Goal: Information Seeking & Learning: Compare options

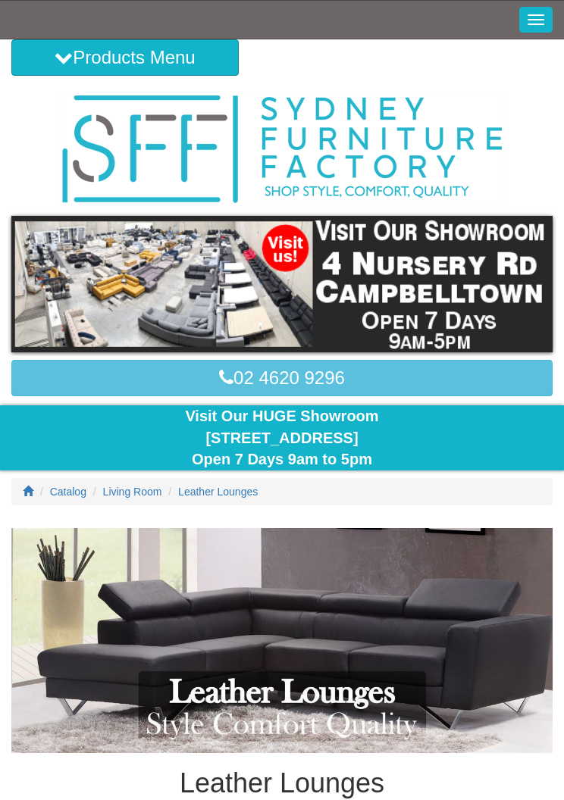
click at [537, 18] on button "Toggle Navigation" at bounding box center [535, 20] width 33 height 26
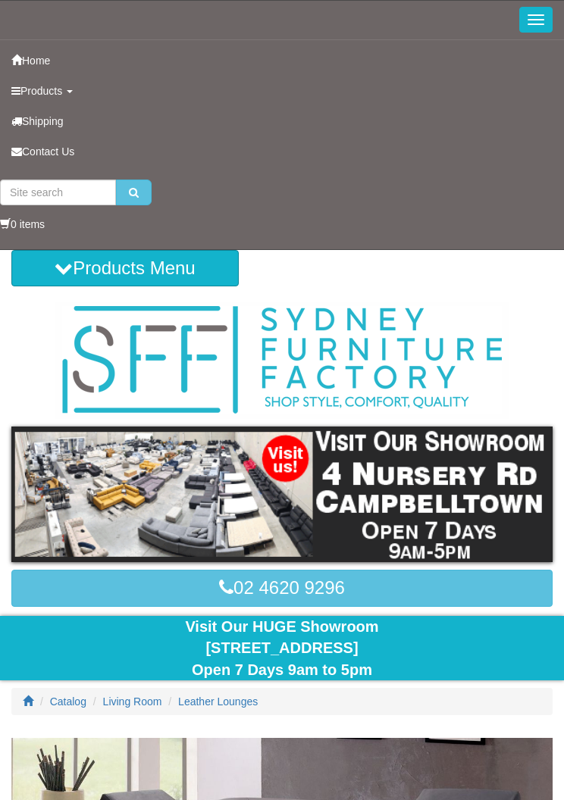
click at [535, 17] on button "Toggle Navigation" at bounding box center [535, 20] width 33 height 26
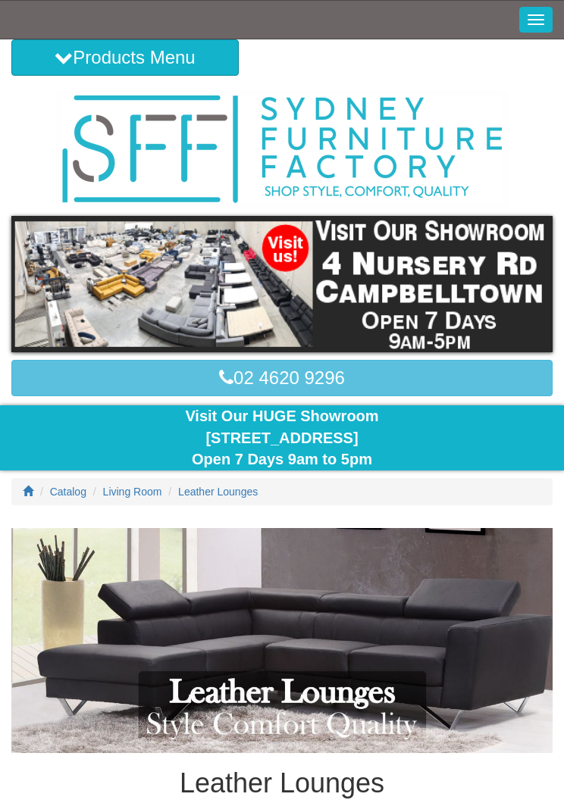
click at [111, 58] on button "Products Menu" at bounding box center [124, 57] width 227 height 36
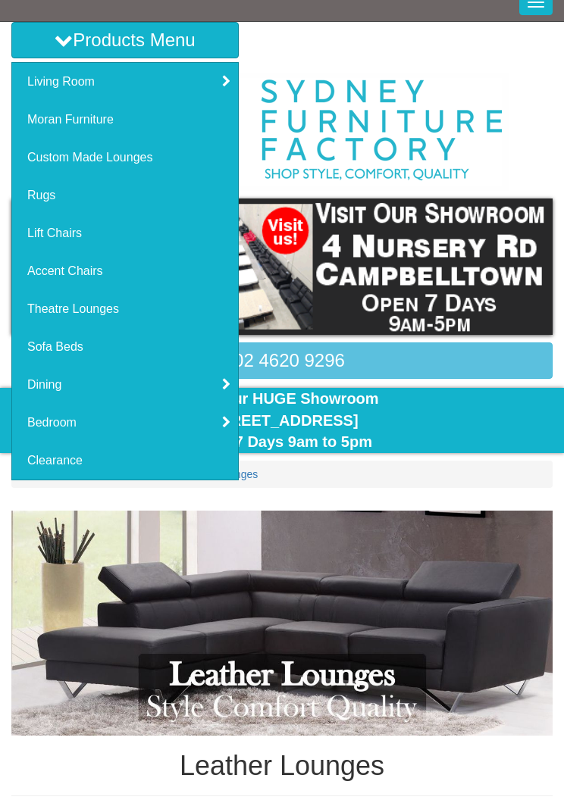
scroll to position [17, 0]
click at [130, 157] on link "Custom Made Lounges" at bounding box center [125, 158] width 226 height 38
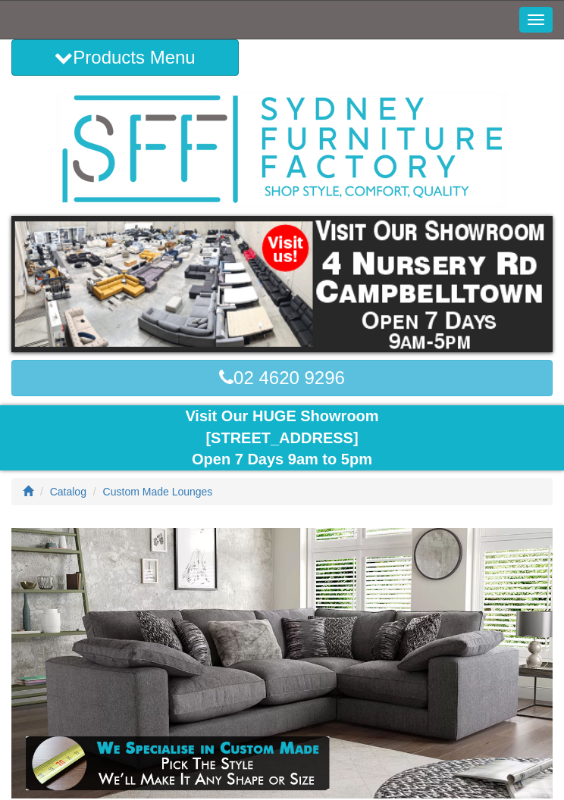
click at [97, 52] on button "Products Menu" at bounding box center [124, 57] width 227 height 36
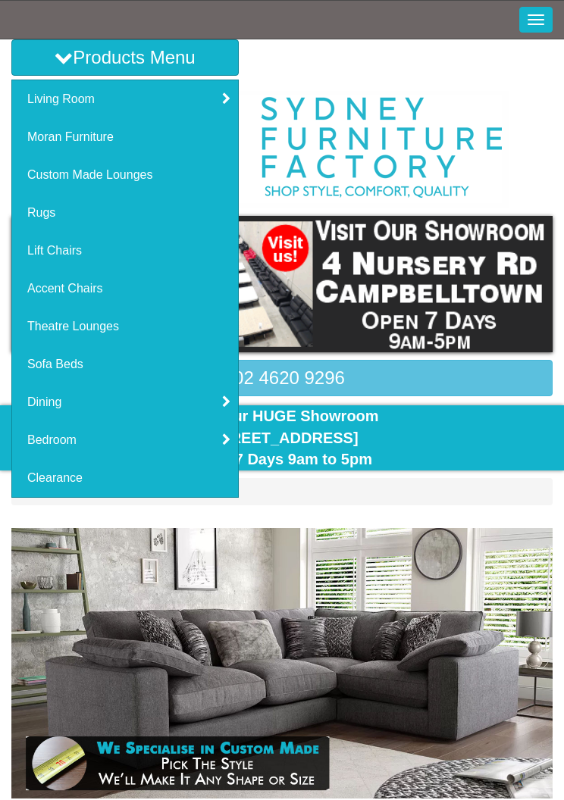
click at [71, 249] on link "Lift Chairs" at bounding box center [125, 251] width 226 height 38
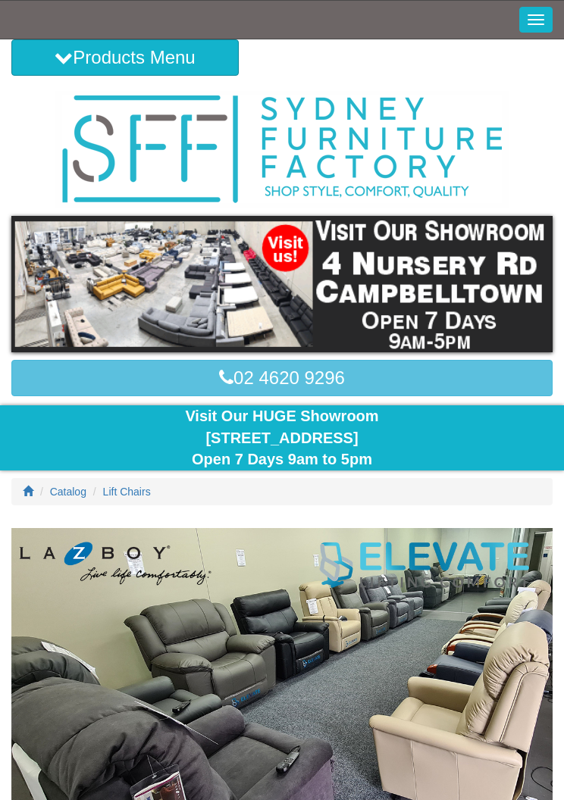
click at [128, 55] on button "Products Menu" at bounding box center [124, 57] width 227 height 36
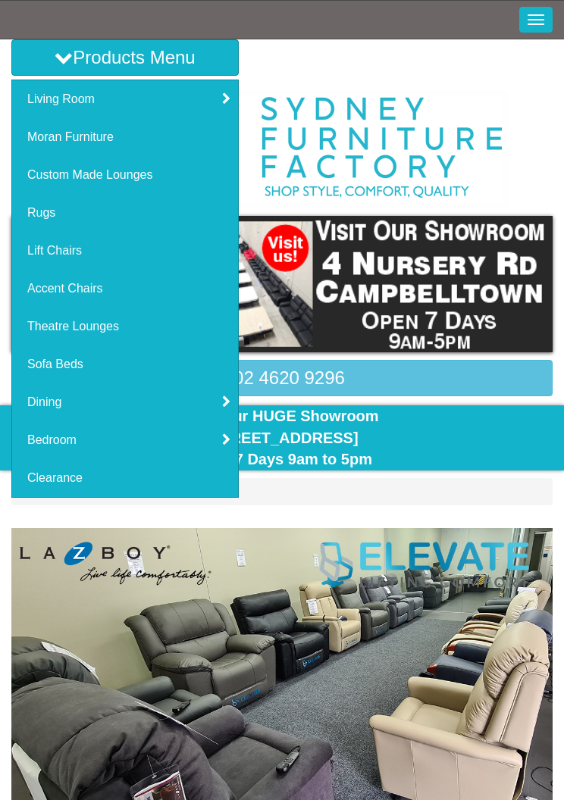
click at [65, 98] on link "Living Room" at bounding box center [125, 99] width 226 height 38
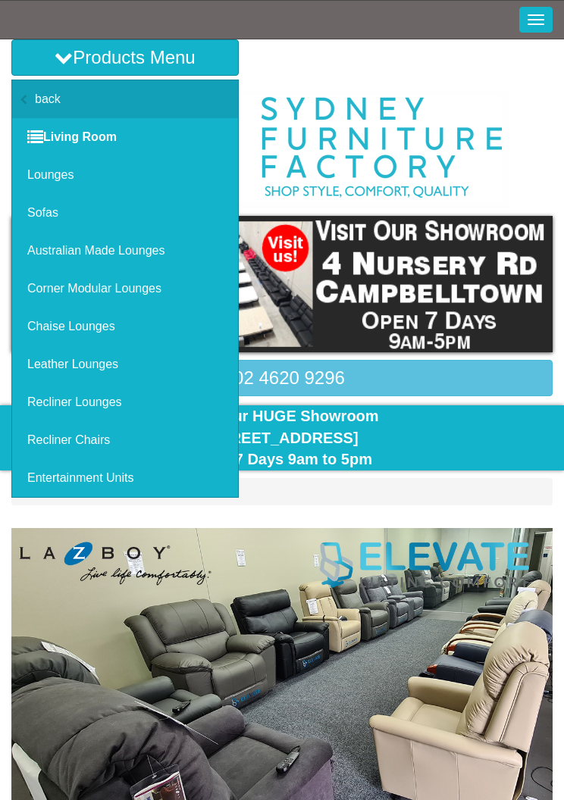
click at [133, 390] on link "Recliner Lounges" at bounding box center [125, 403] width 226 height 38
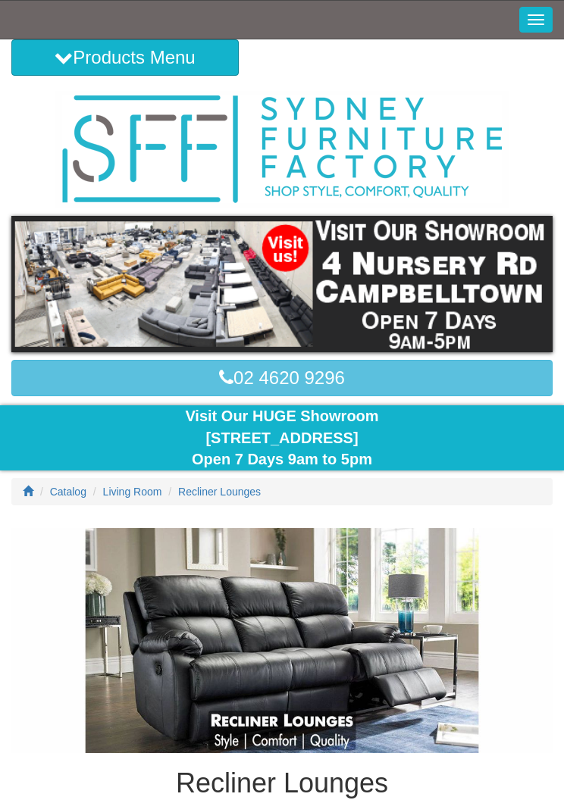
click at [56, 58] on icon at bounding box center [64, 58] width 18 height 18
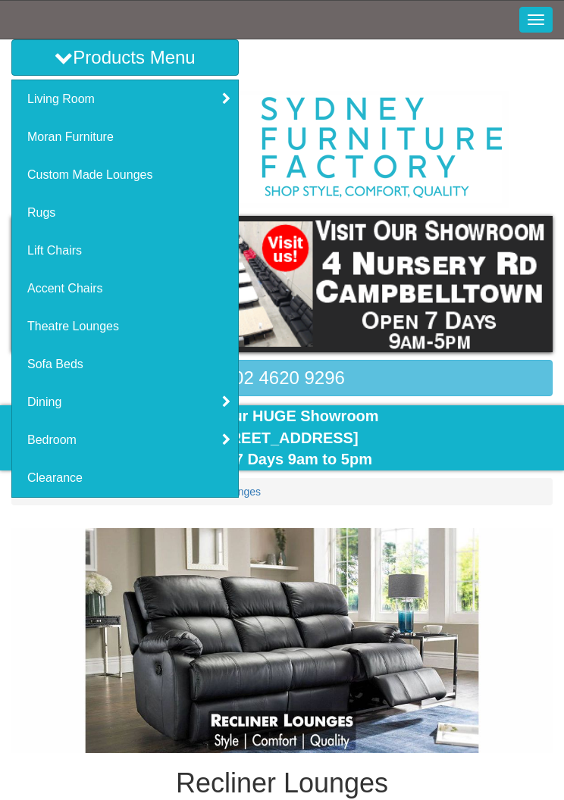
click at [77, 93] on link "Living Room" at bounding box center [125, 99] width 226 height 38
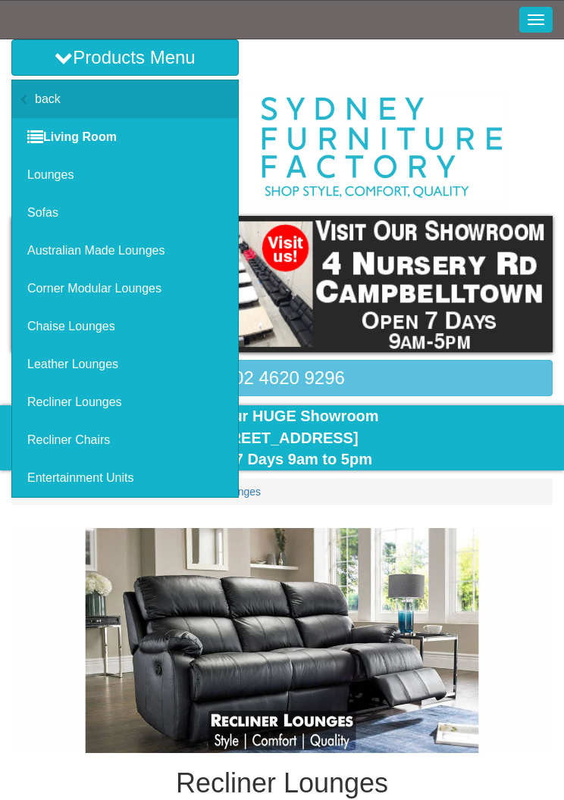
click at [83, 434] on link "Recliner Chairs" at bounding box center [125, 440] width 226 height 38
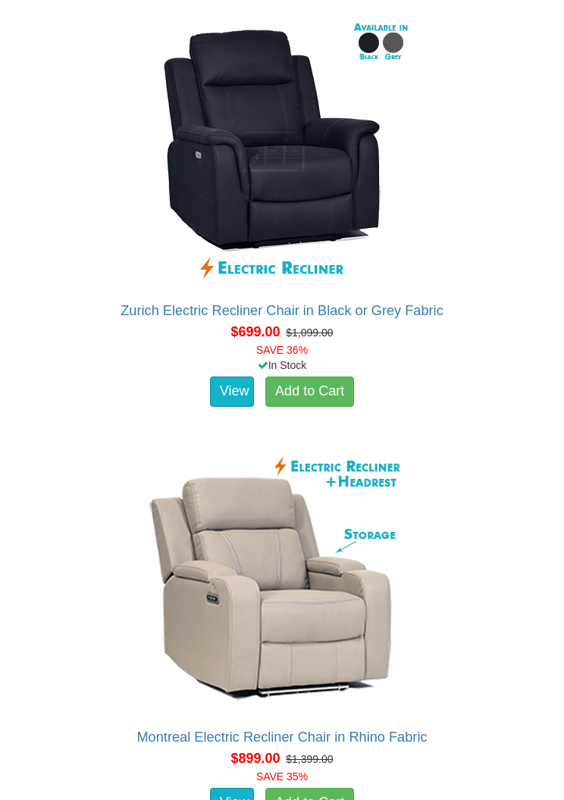
scroll to position [1336, 0]
click at [305, 172] on img at bounding box center [282, 151] width 273 height 273
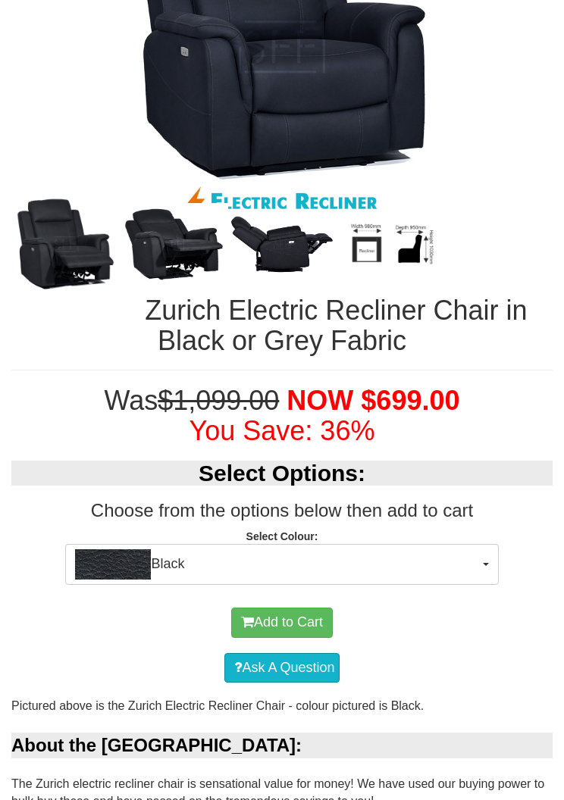
scroll to position [650, 0]
click at [493, 559] on button "Black" at bounding box center [281, 564] width 433 height 41
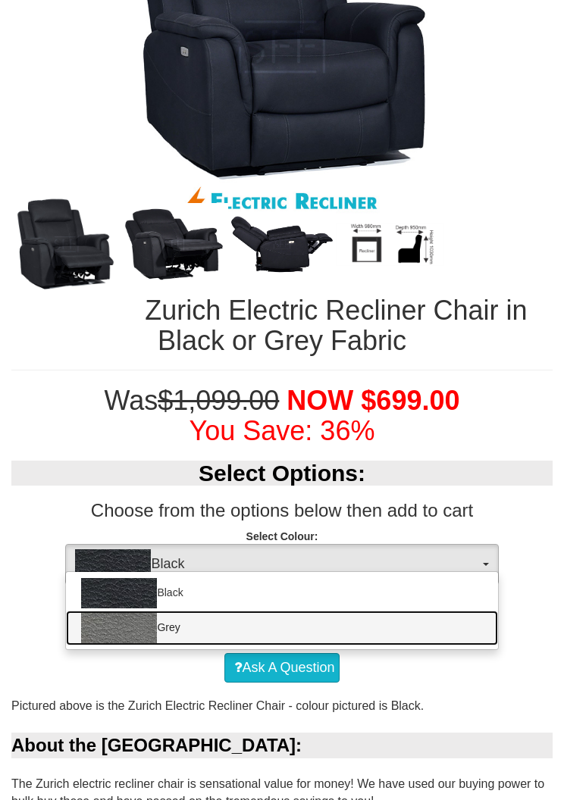
click at [146, 626] on img at bounding box center [119, 628] width 76 height 30
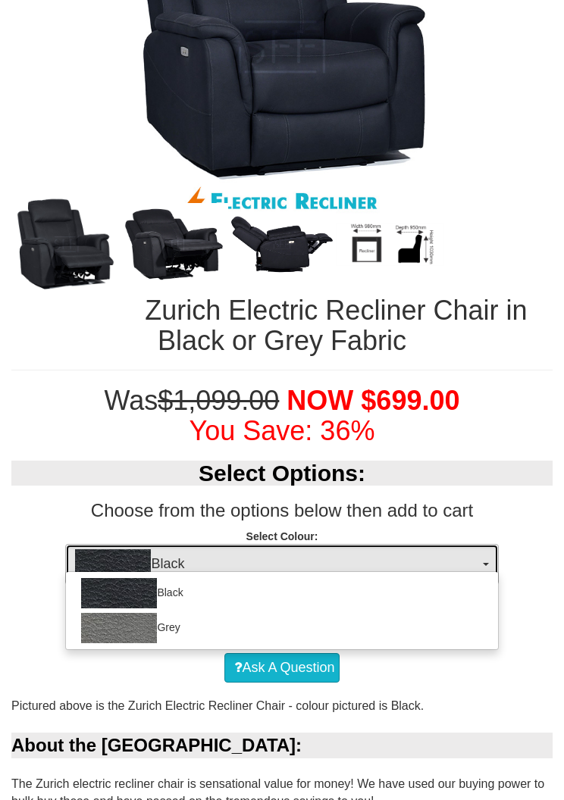
select select "1187"
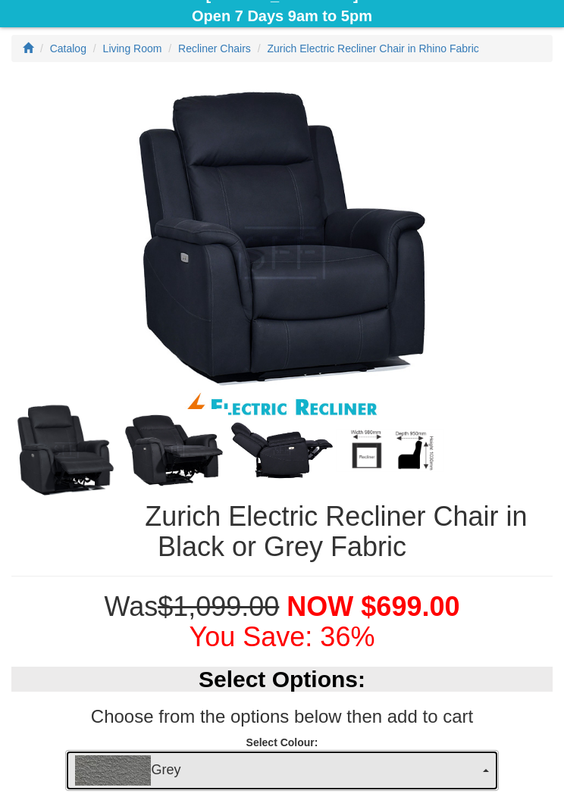
scroll to position [436, 0]
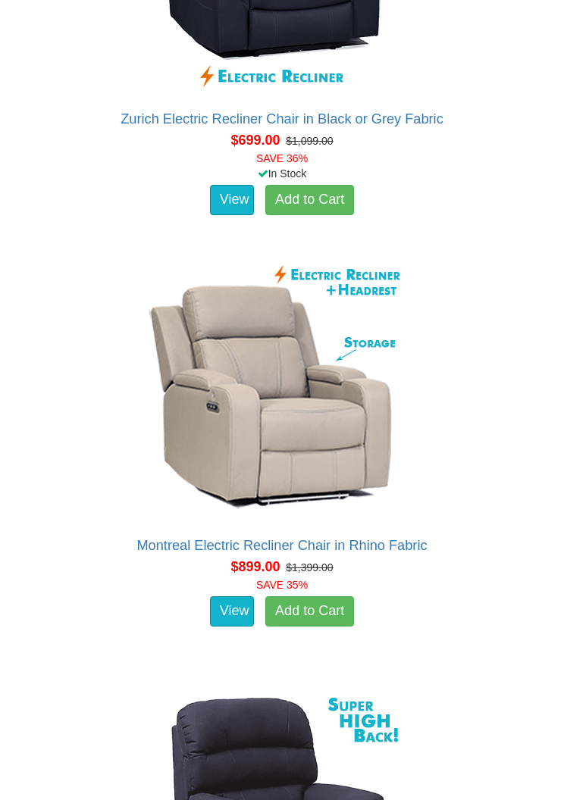
scroll to position [1528, 0]
click at [219, 602] on link "View" at bounding box center [232, 612] width 44 height 30
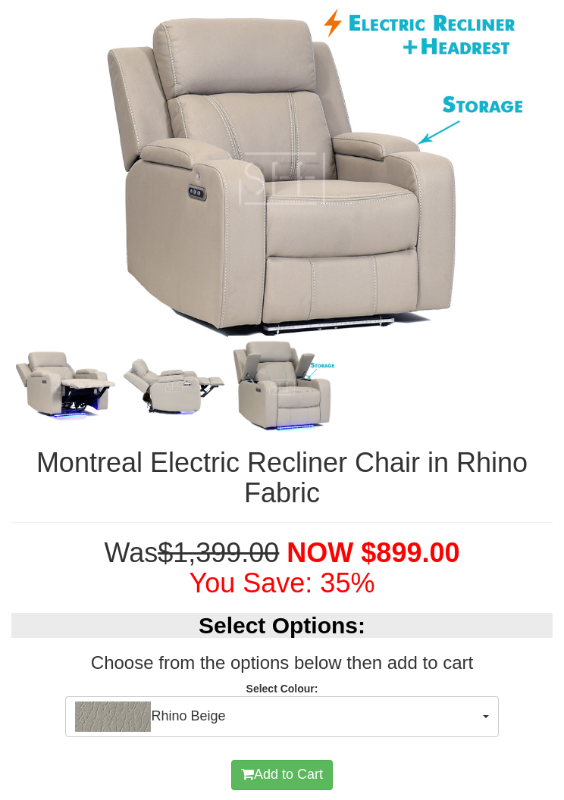
scroll to position [522, 0]
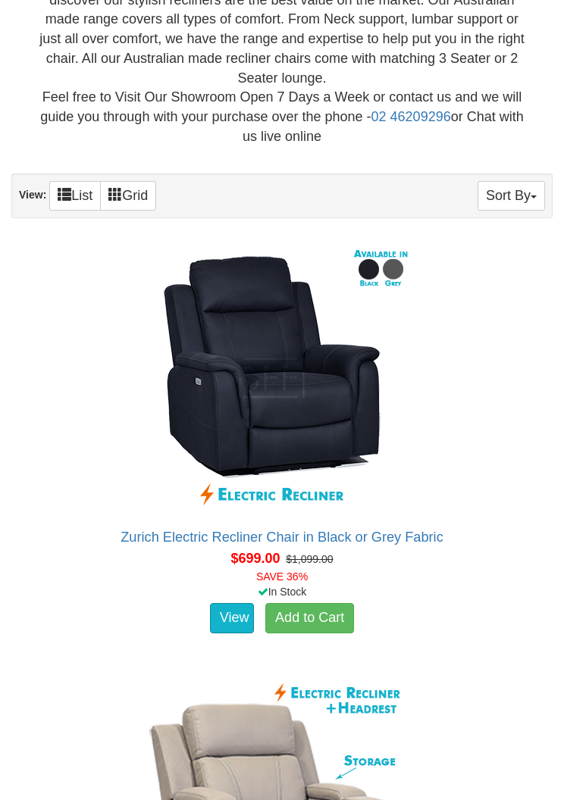
scroll to position [1162, 0]
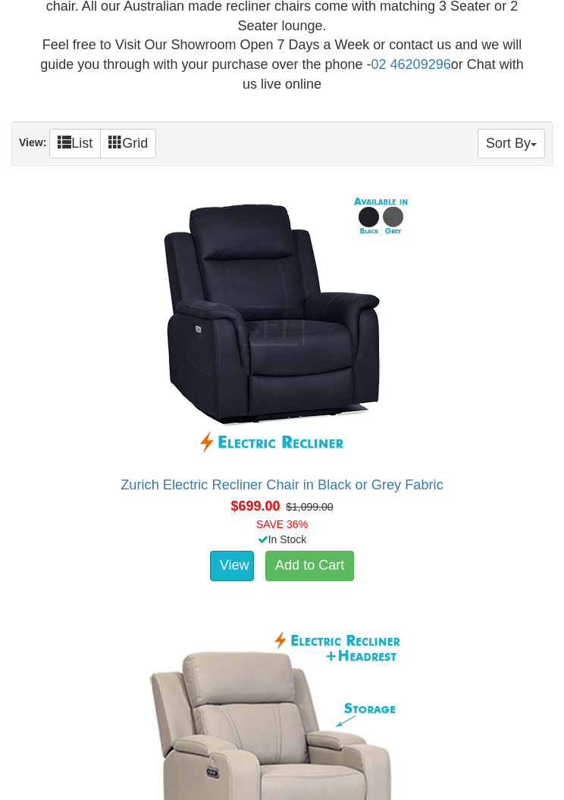
click at [324, 358] on img at bounding box center [282, 325] width 273 height 273
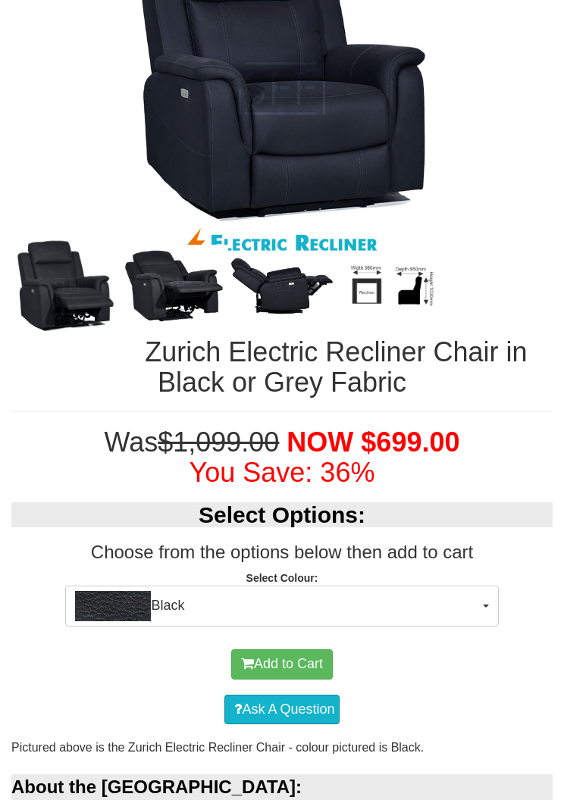
scroll to position [608, 0]
click at [493, 603] on button "Black" at bounding box center [281, 606] width 433 height 41
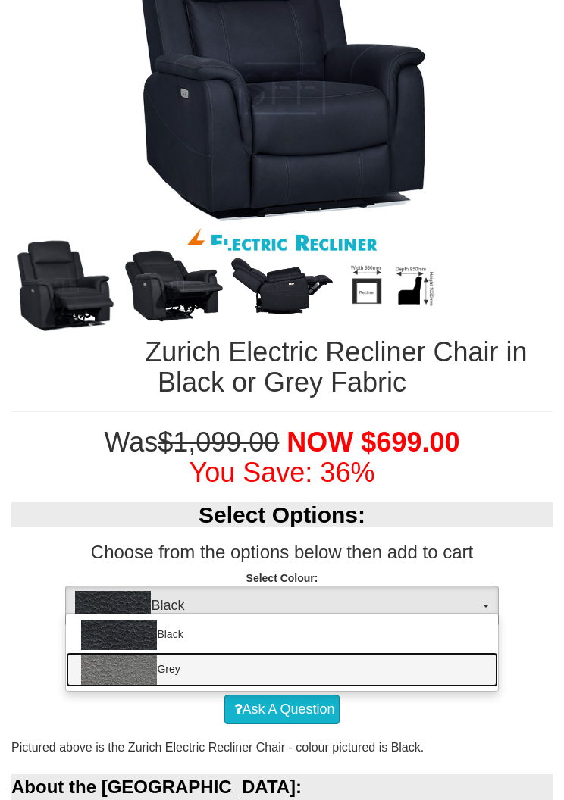
click at [445, 669] on link "Grey" at bounding box center [281, 670] width 431 height 35
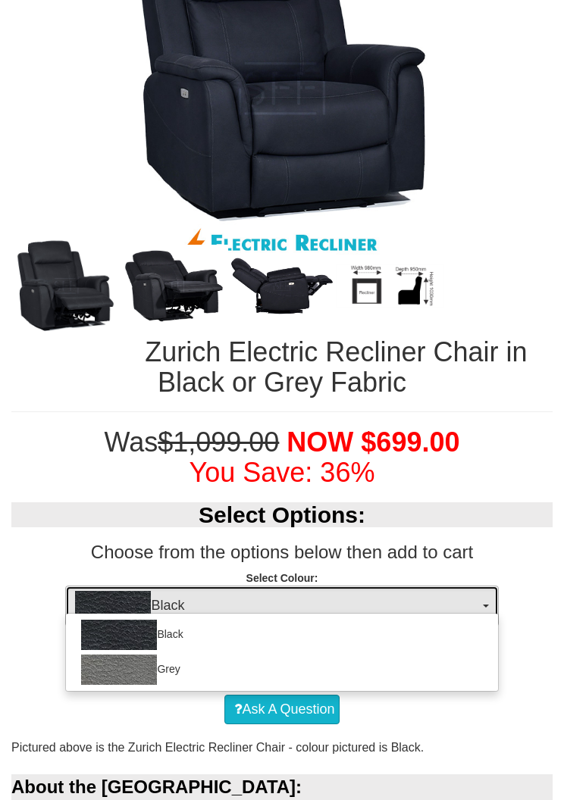
select select "1187"
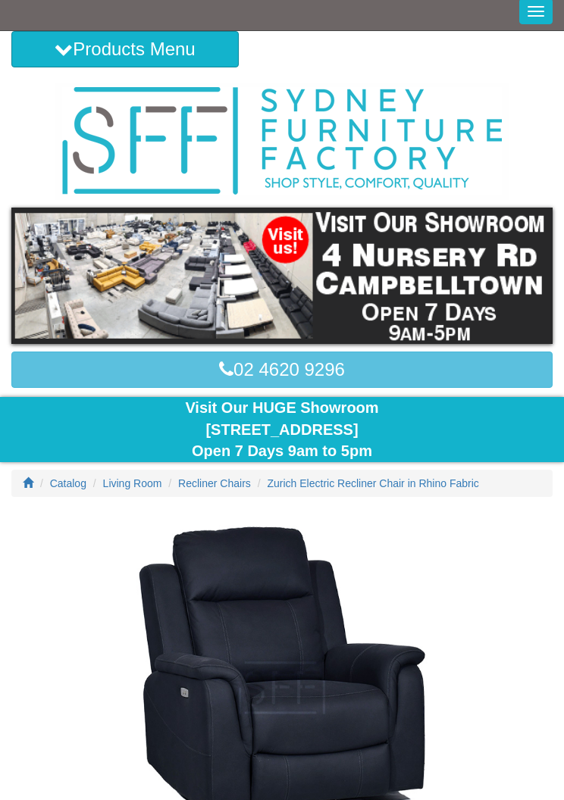
scroll to position [0, 0]
